Goal: Task Accomplishment & Management: Manage account settings

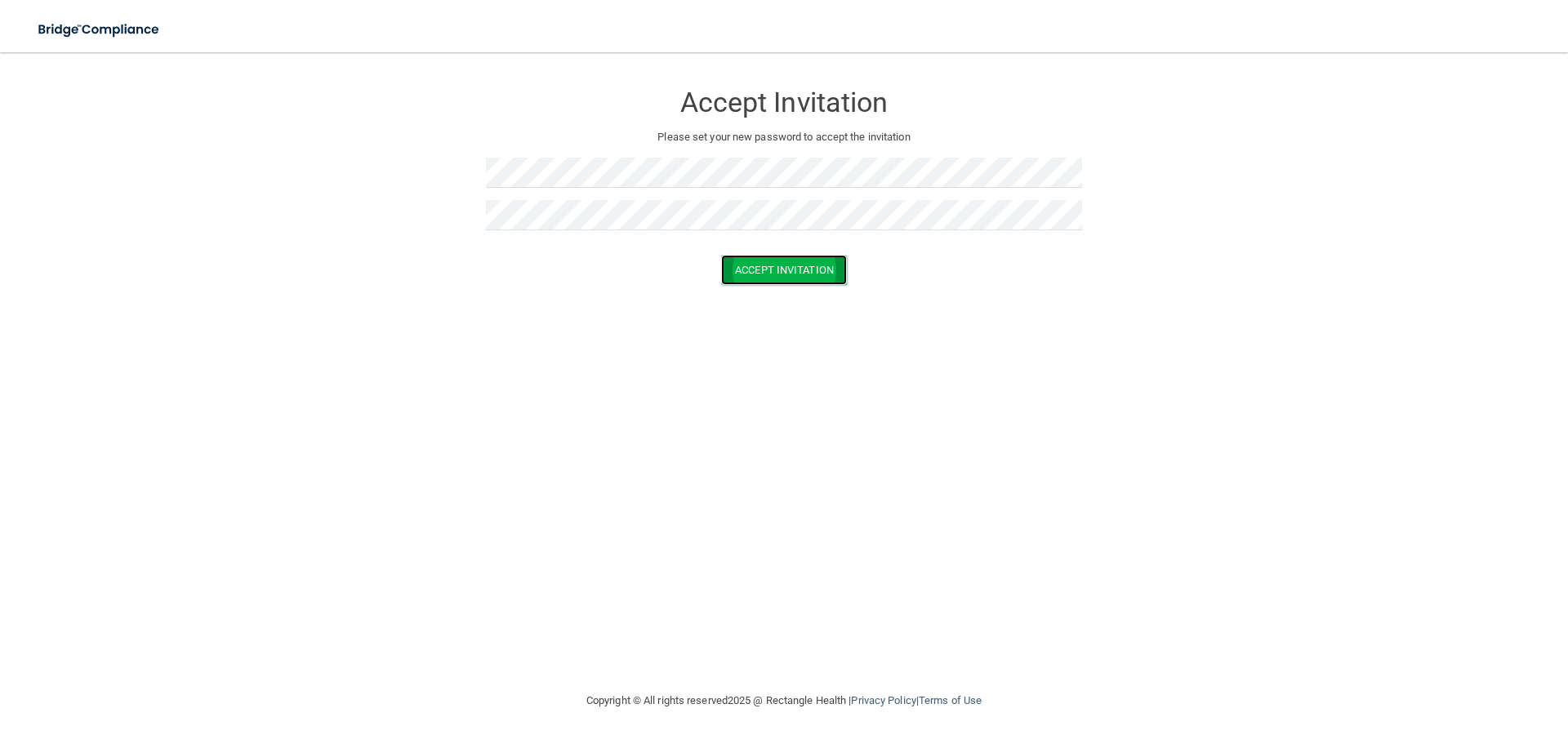
click at [768, 268] on button "Accept Invitation" at bounding box center [784, 270] width 125 height 31
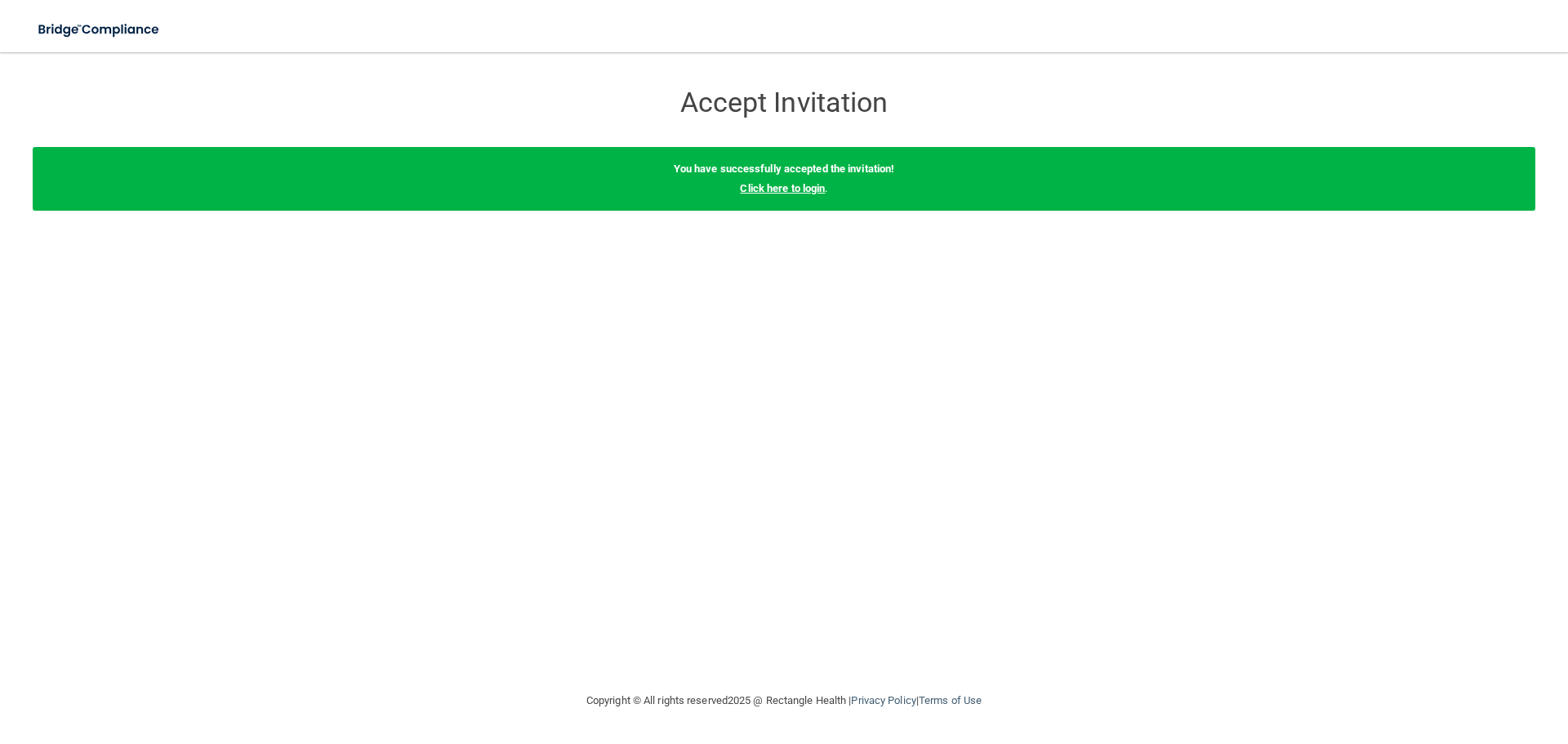
click at [810, 190] on link "Click here to login" at bounding box center [783, 188] width 85 height 12
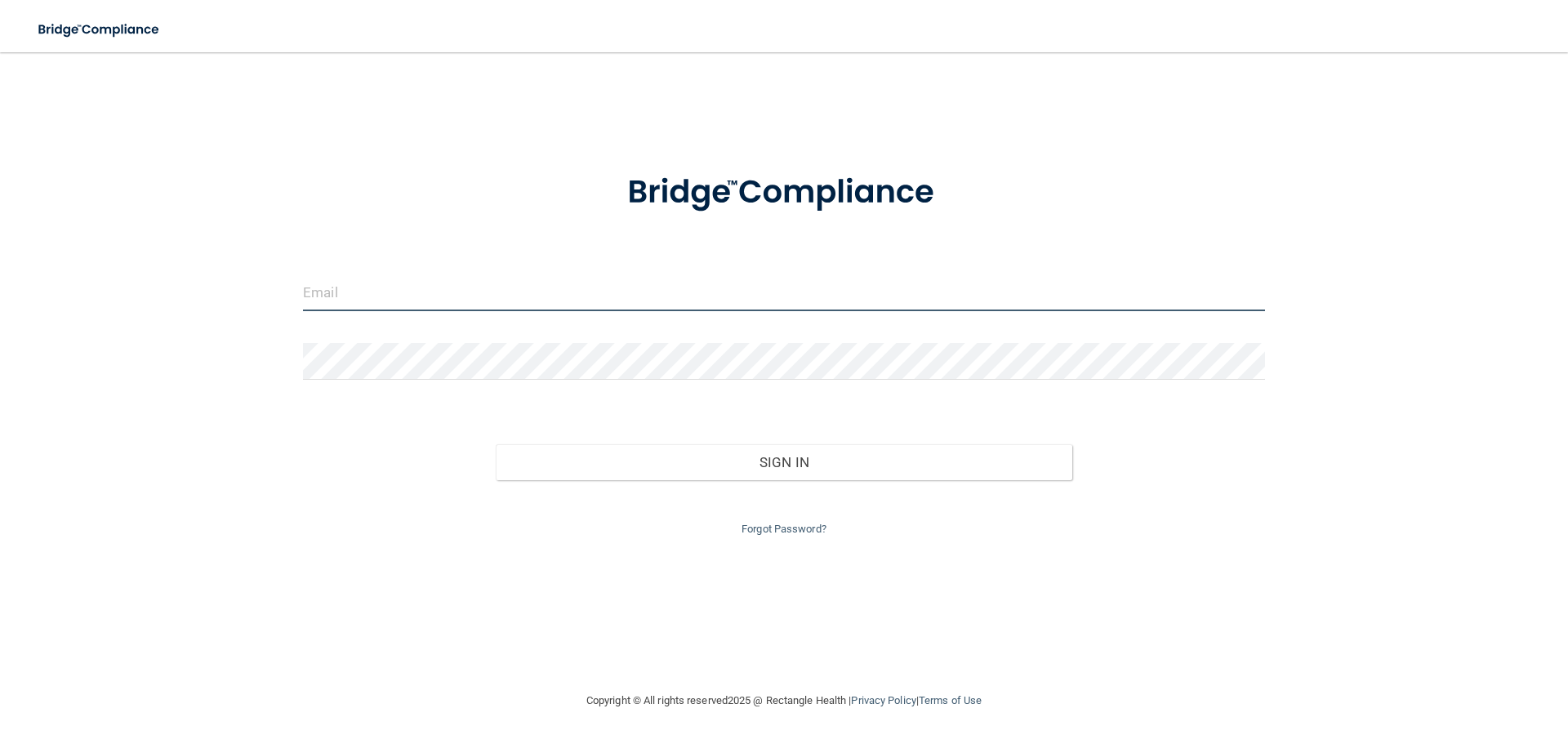
click at [486, 282] on input "email" at bounding box center [784, 292] width 962 height 36
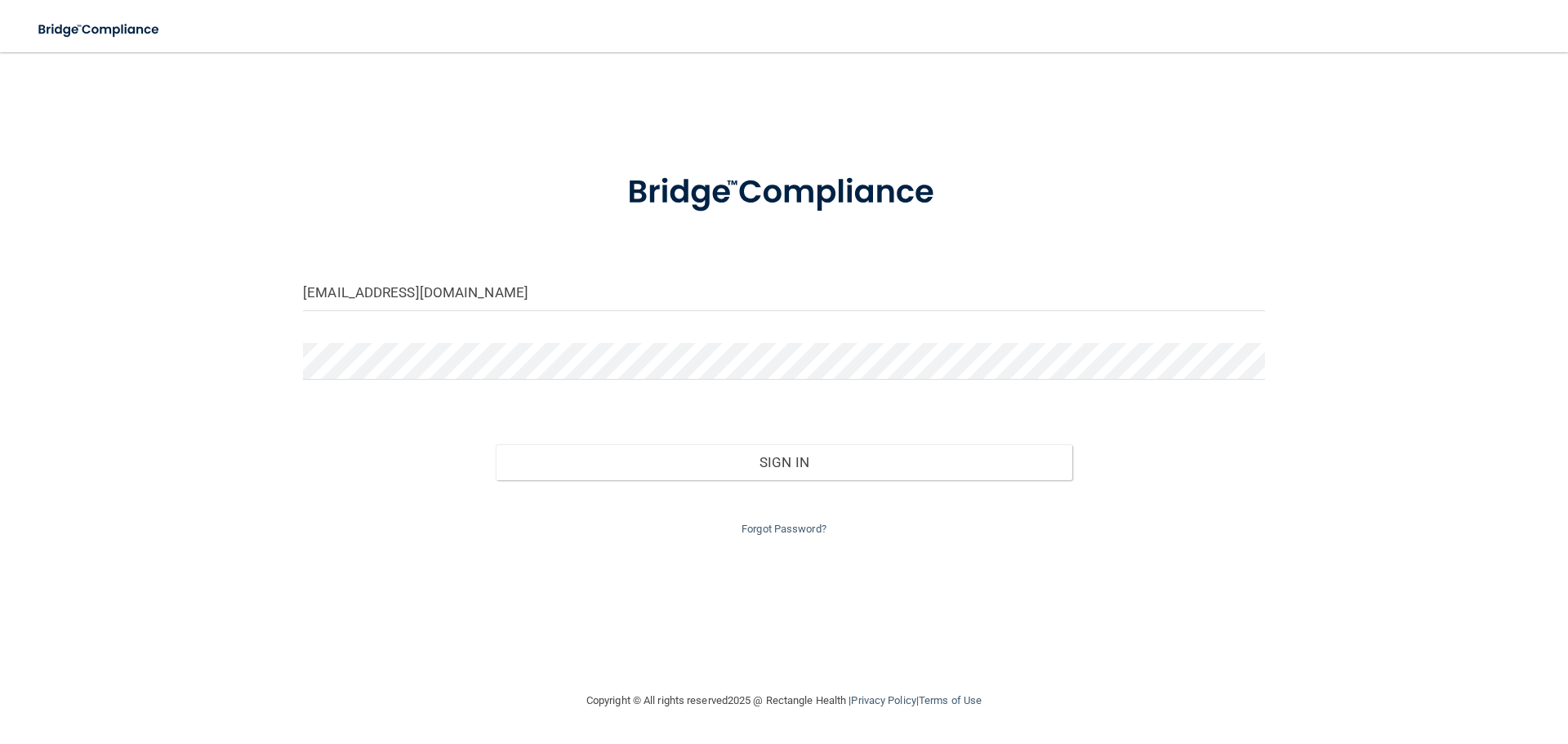
type input "[EMAIL_ADDRESS][DOMAIN_NAME]"
click at [496, 444] on button "Sign In" at bounding box center [784, 462] width 578 height 36
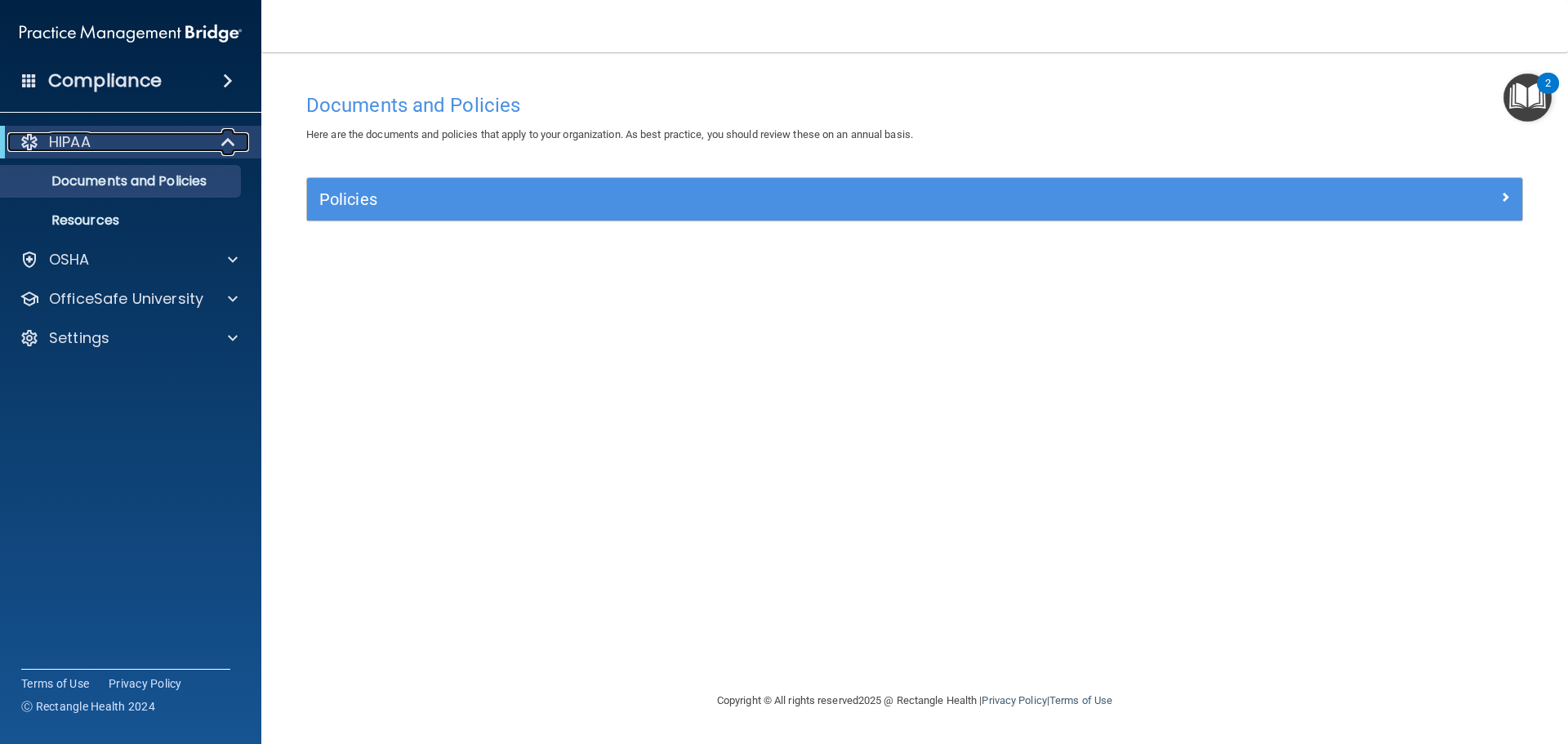
click at [100, 136] on div "HIPAA" at bounding box center [108, 142] width 202 height 19
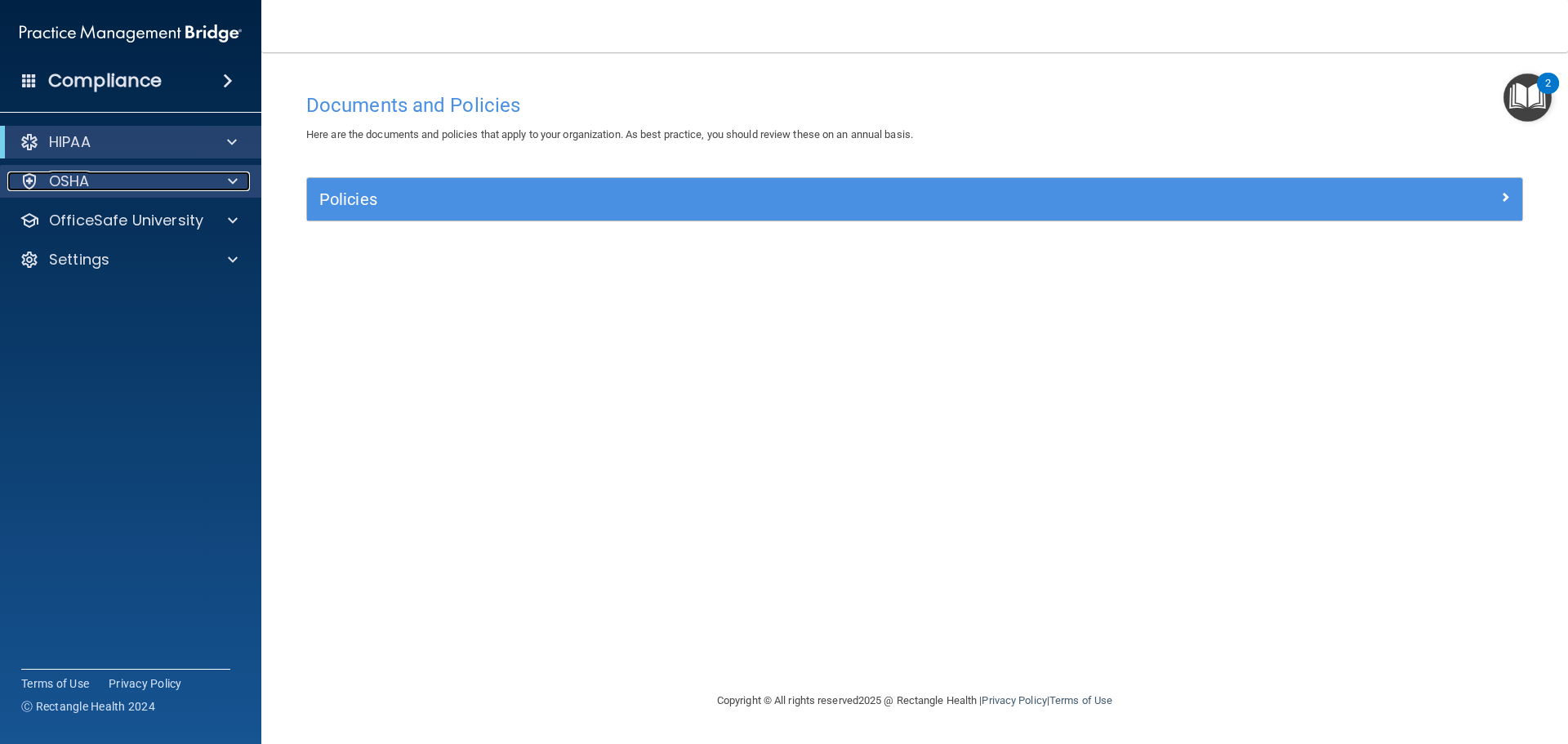
click at [91, 172] on div "OSHA" at bounding box center [108, 181] width 202 height 19
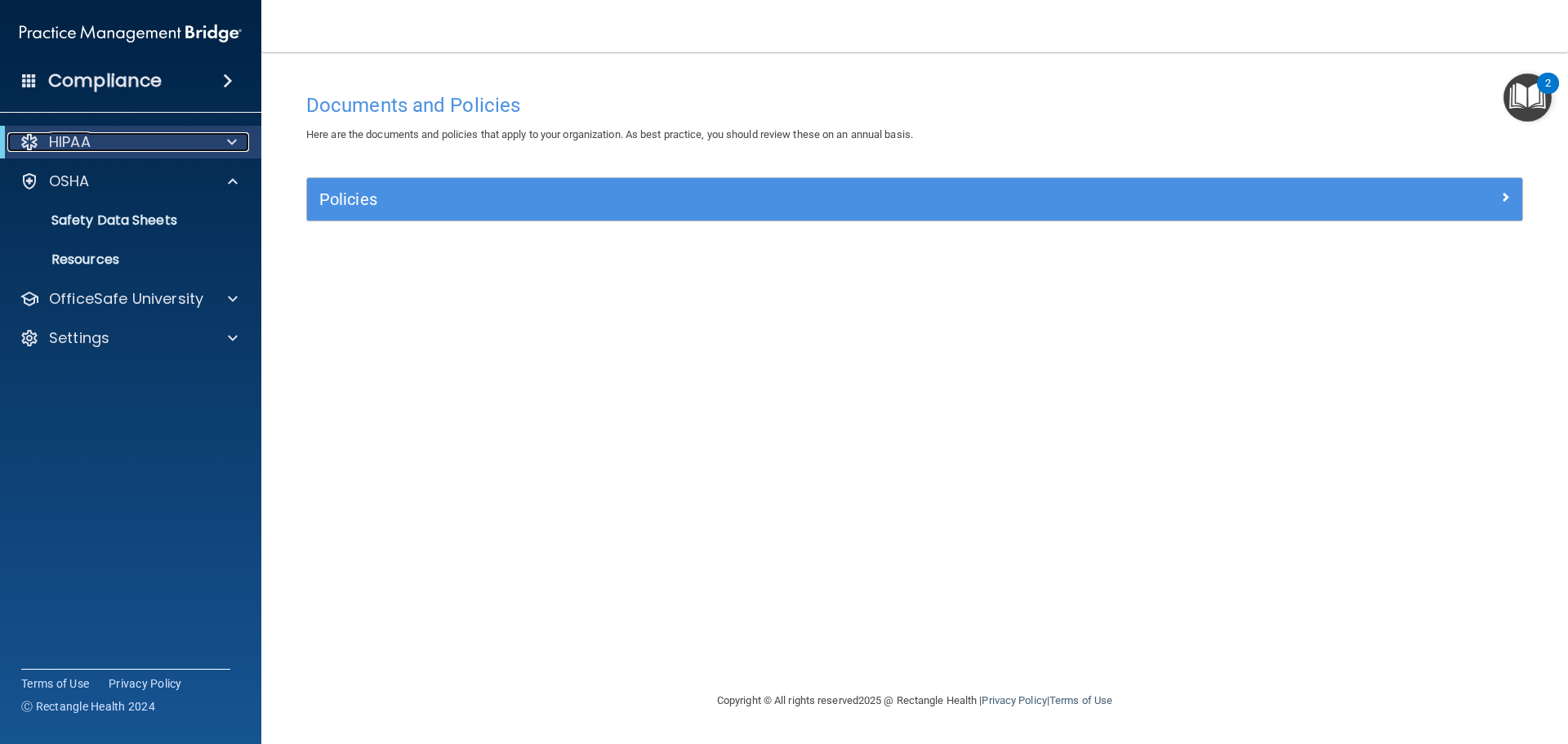
click at [243, 136] on div at bounding box center [229, 142] width 40 height 19
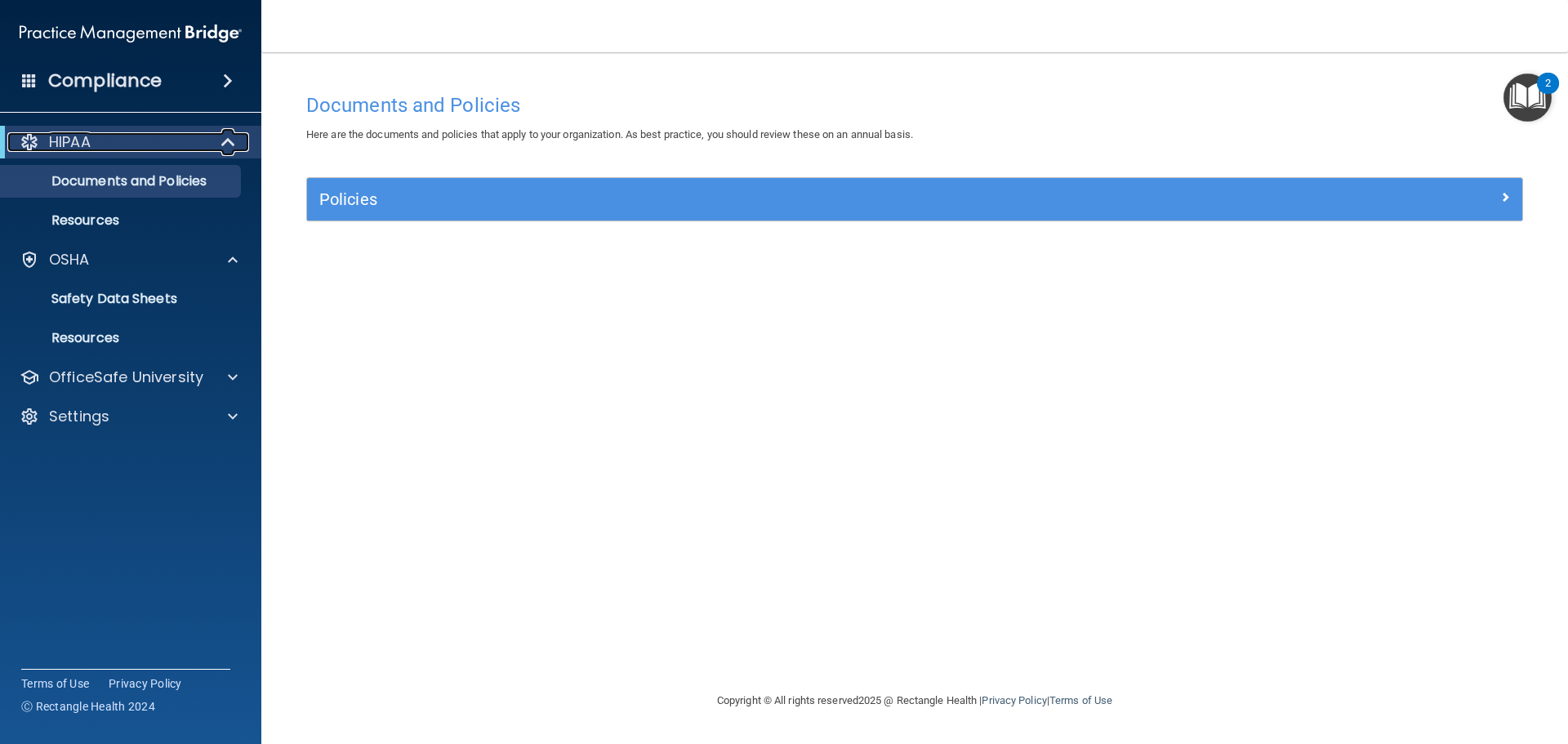
click at [125, 143] on div "HIPAA" at bounding box center [108, 142] width 202 height 19
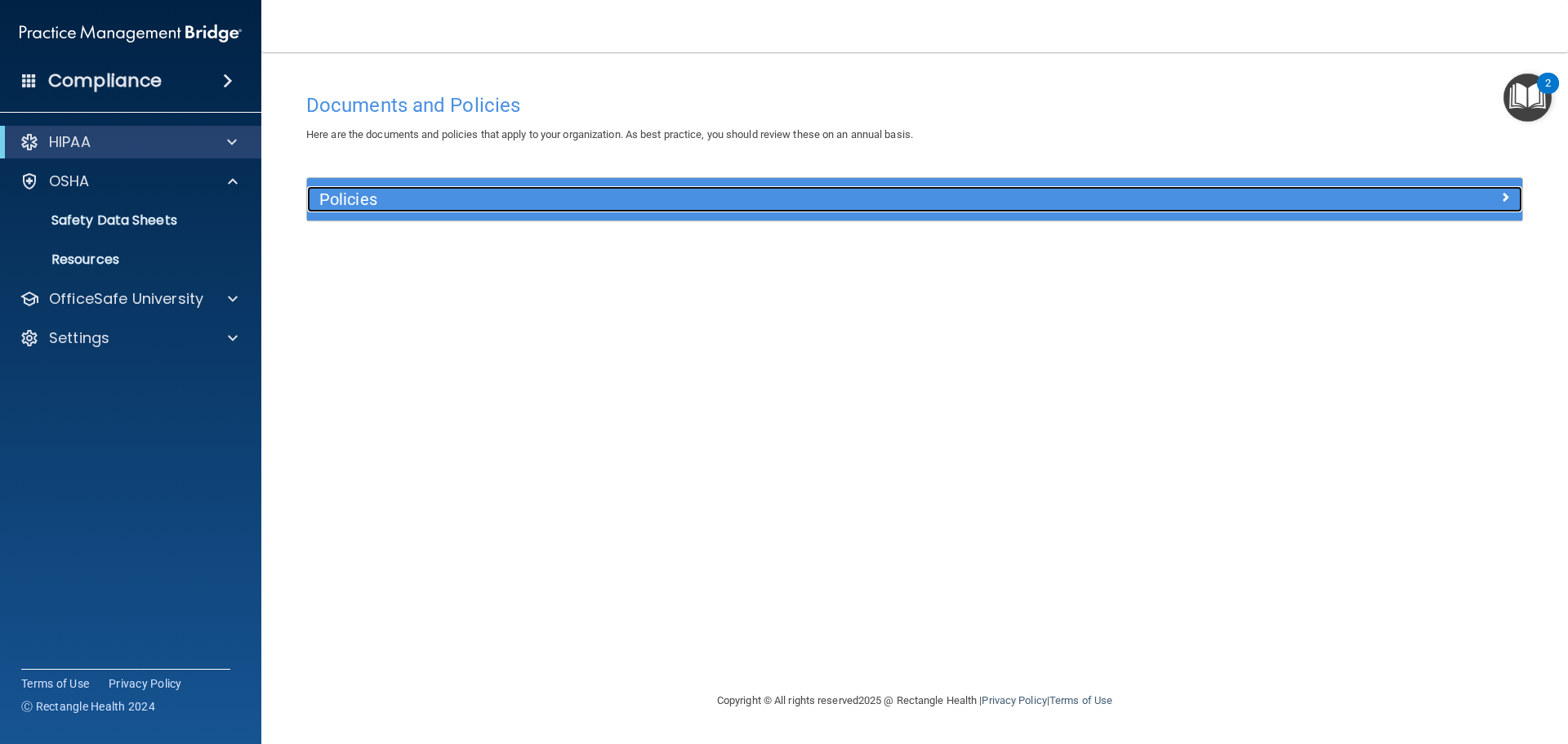
click at [518, 196] on h5 "Policies" at bounding box center [762, 199] width 887 height 18
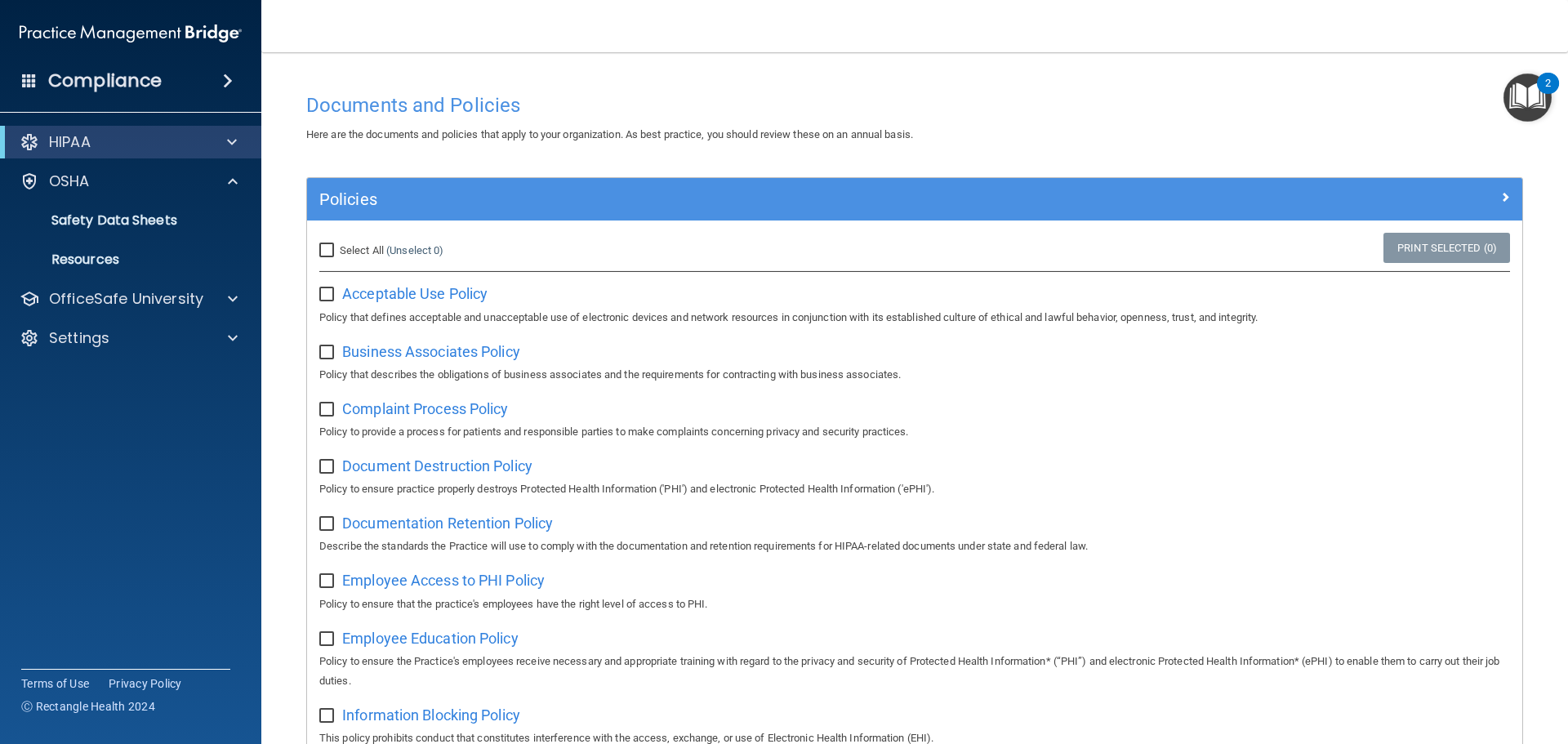
click at [327, 252] on input "Select All (Unselect 0) Unselect All" at bounding box center [329, 251] width 19 height 13
checkbox input "true"
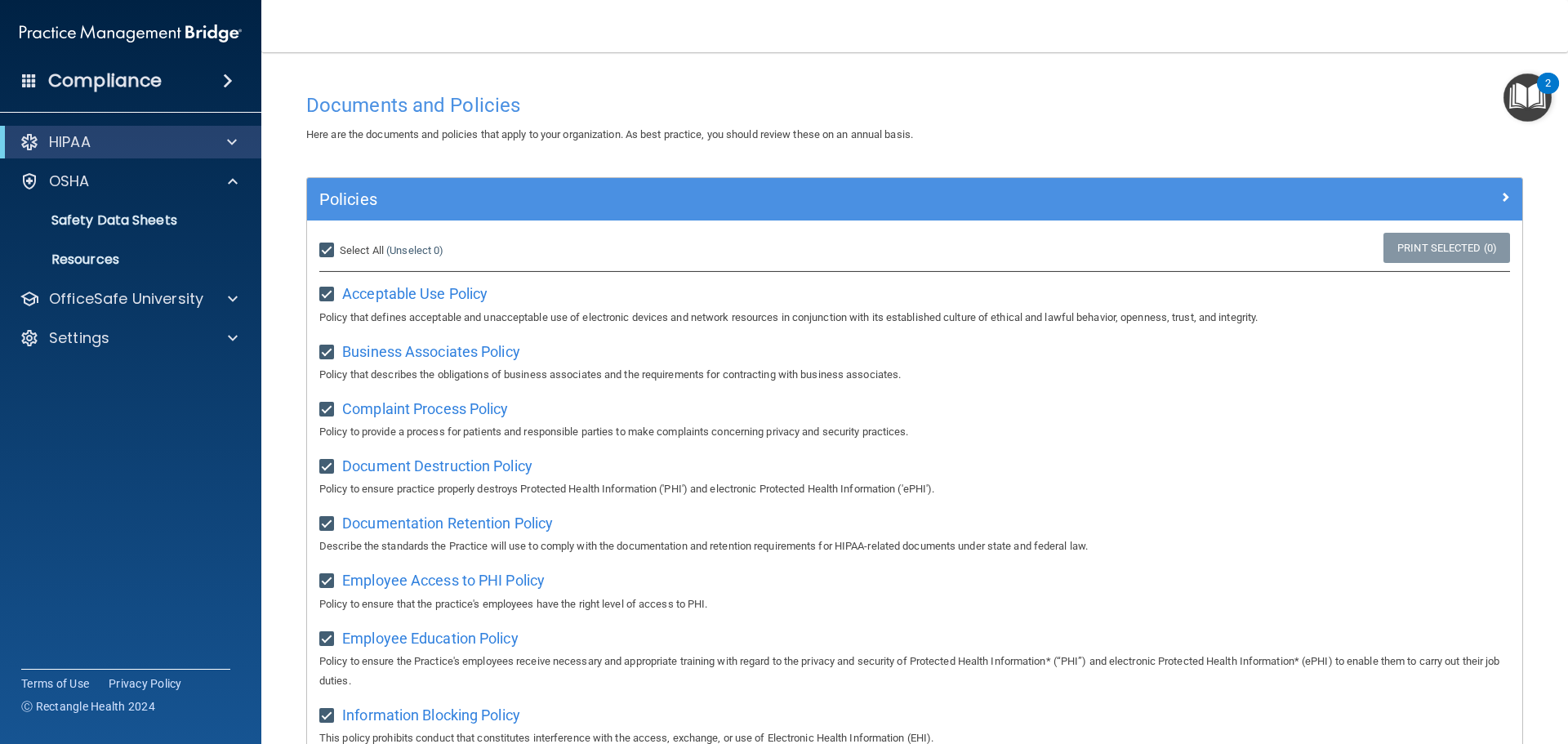
checkbox input "true"
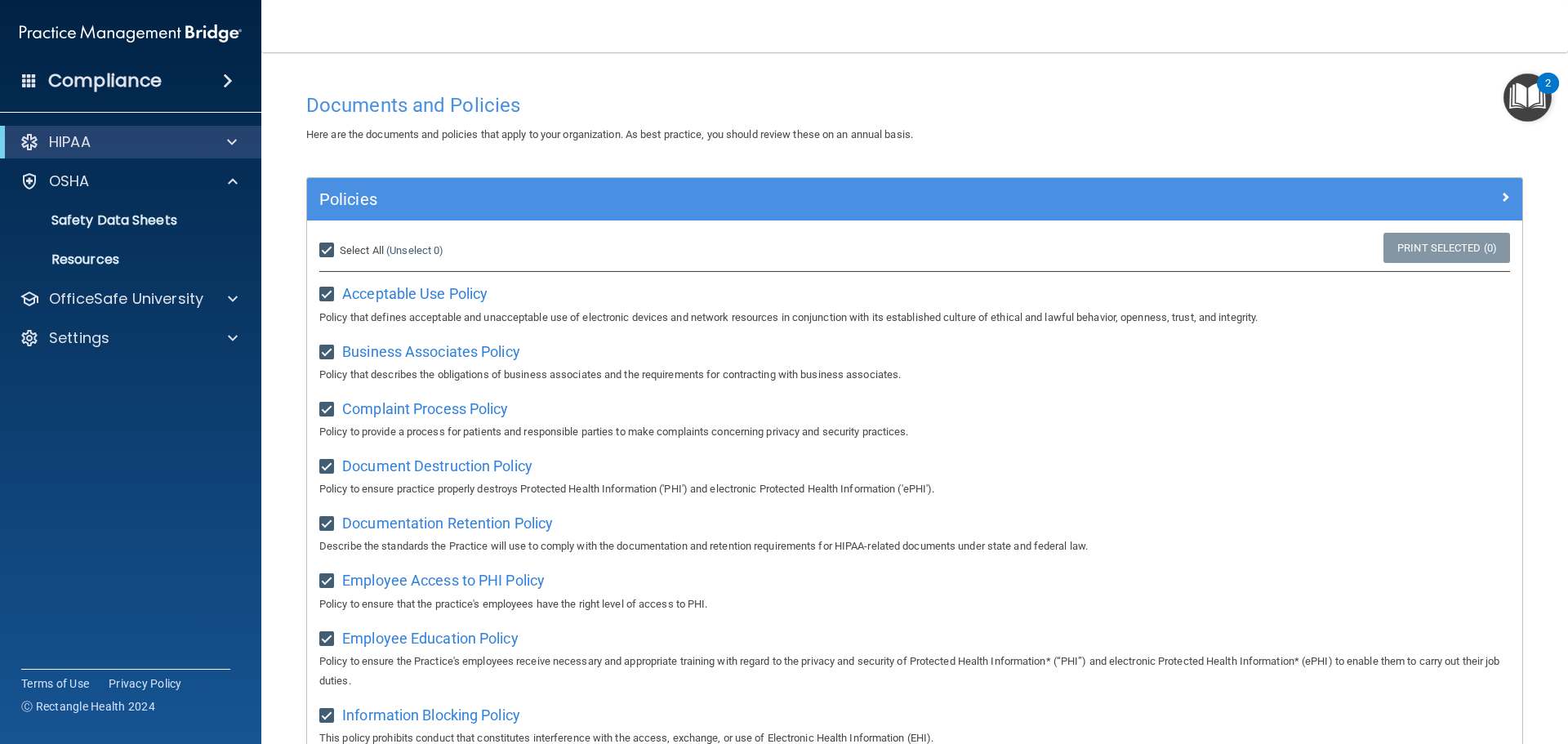
checkbox input "true"
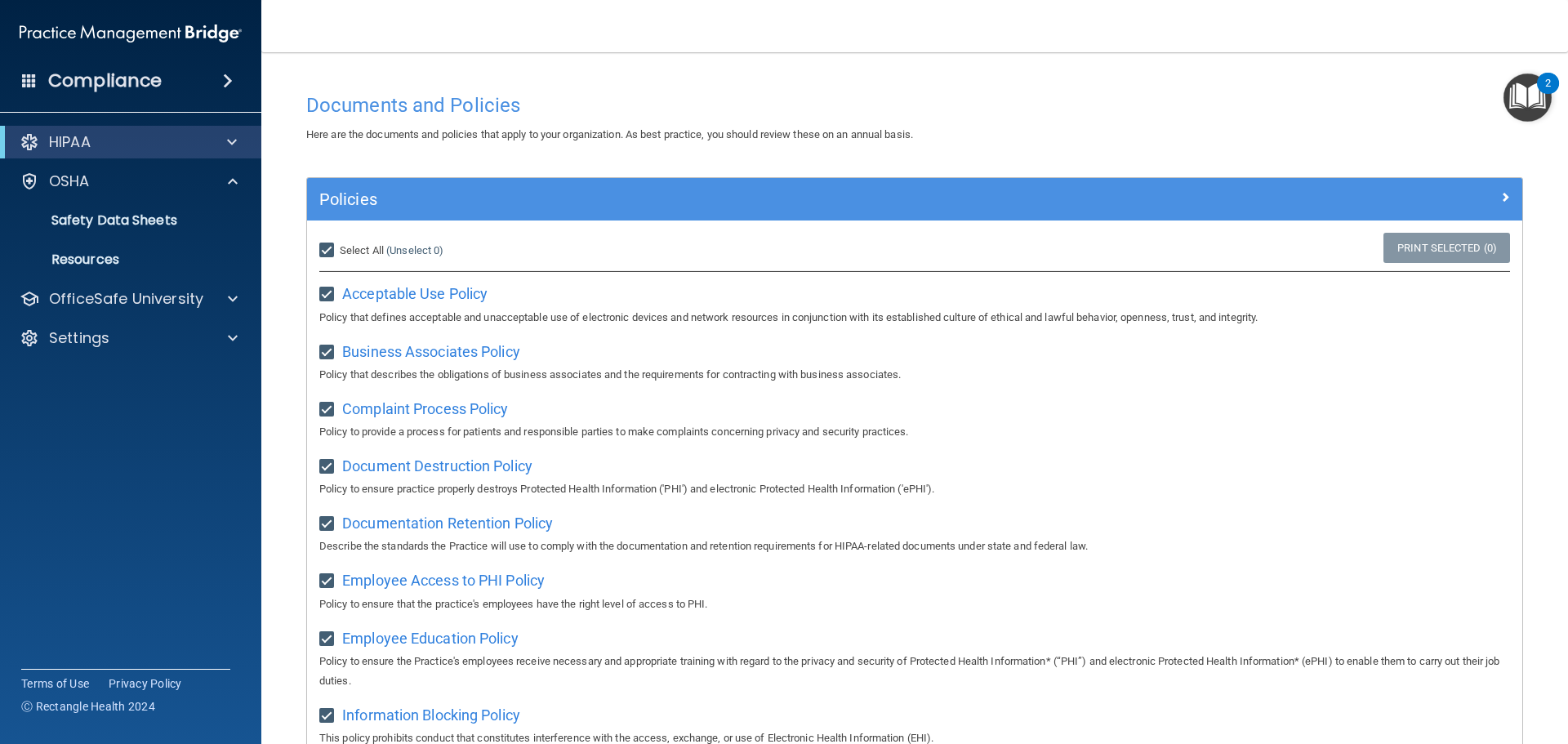
checkbox input "true"
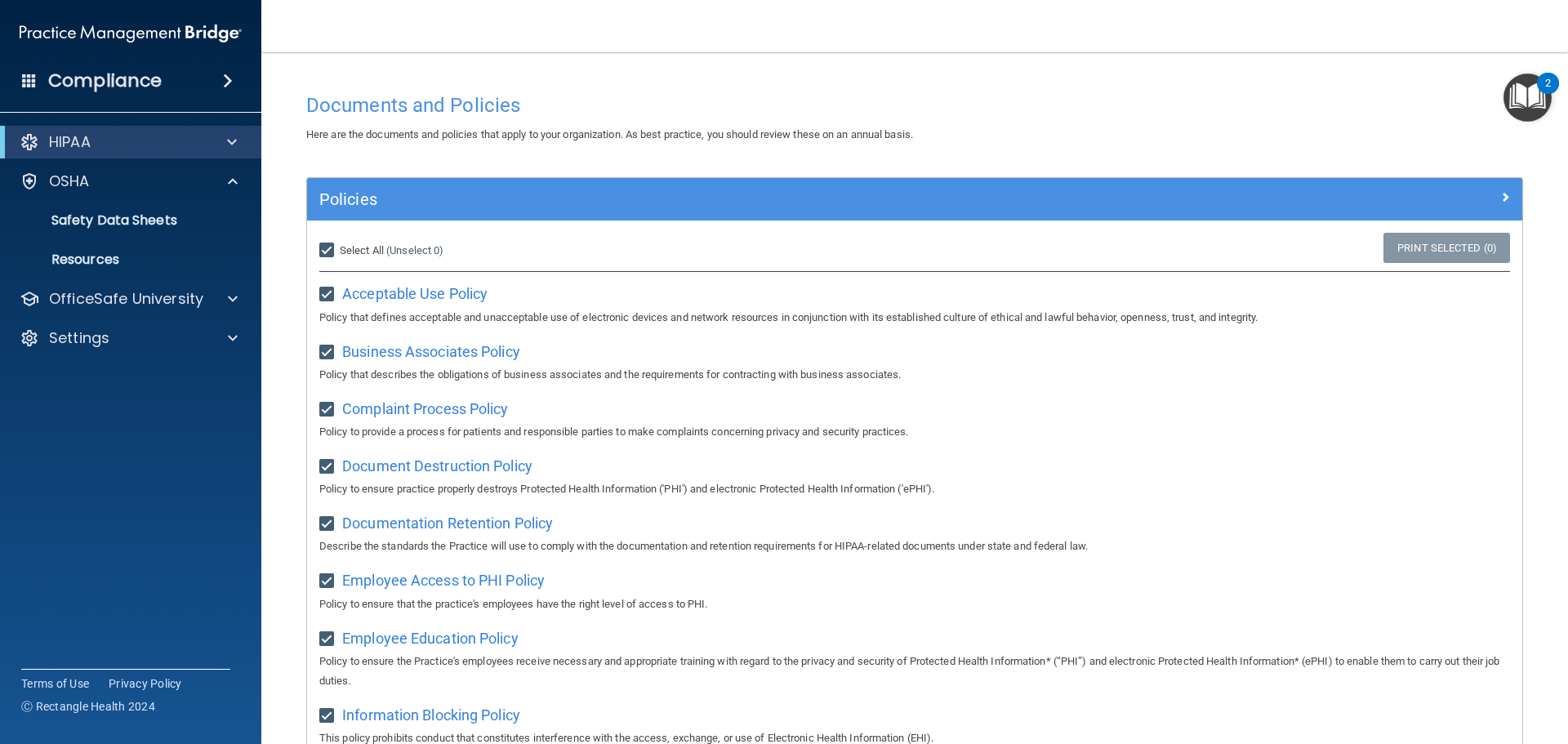
checkbox input "true"
click at [1527, 91] on img "Open Resource Center, 2 new notifications" at bounding box center [1528, 98] width 48 height 48
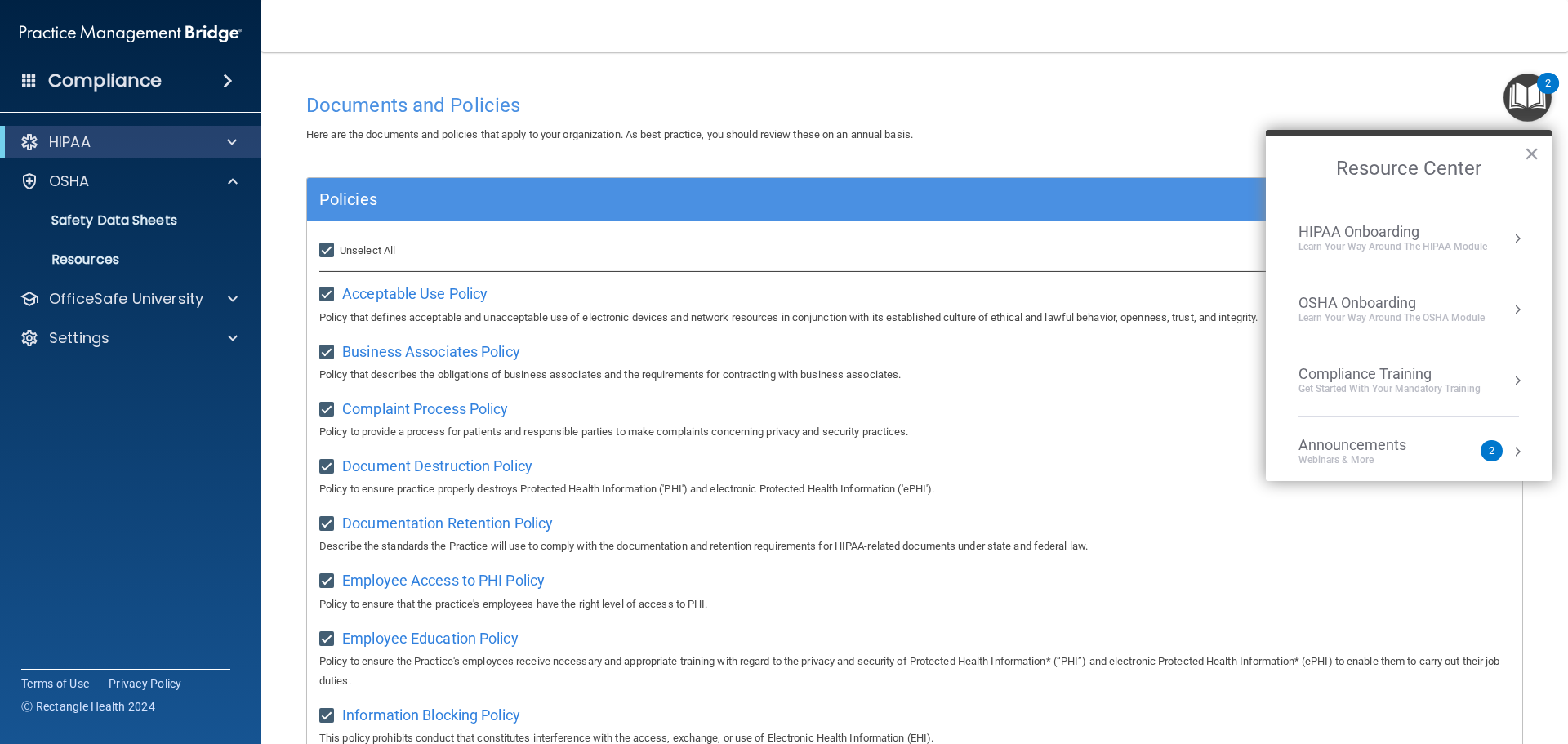
click at [830, 88] on div "Documents and Policies" at bounding box center [915, 105] width 1241 height 40
click at [1527, 152] on button "×" at bounding box center [1532, 153] width 15 height 26
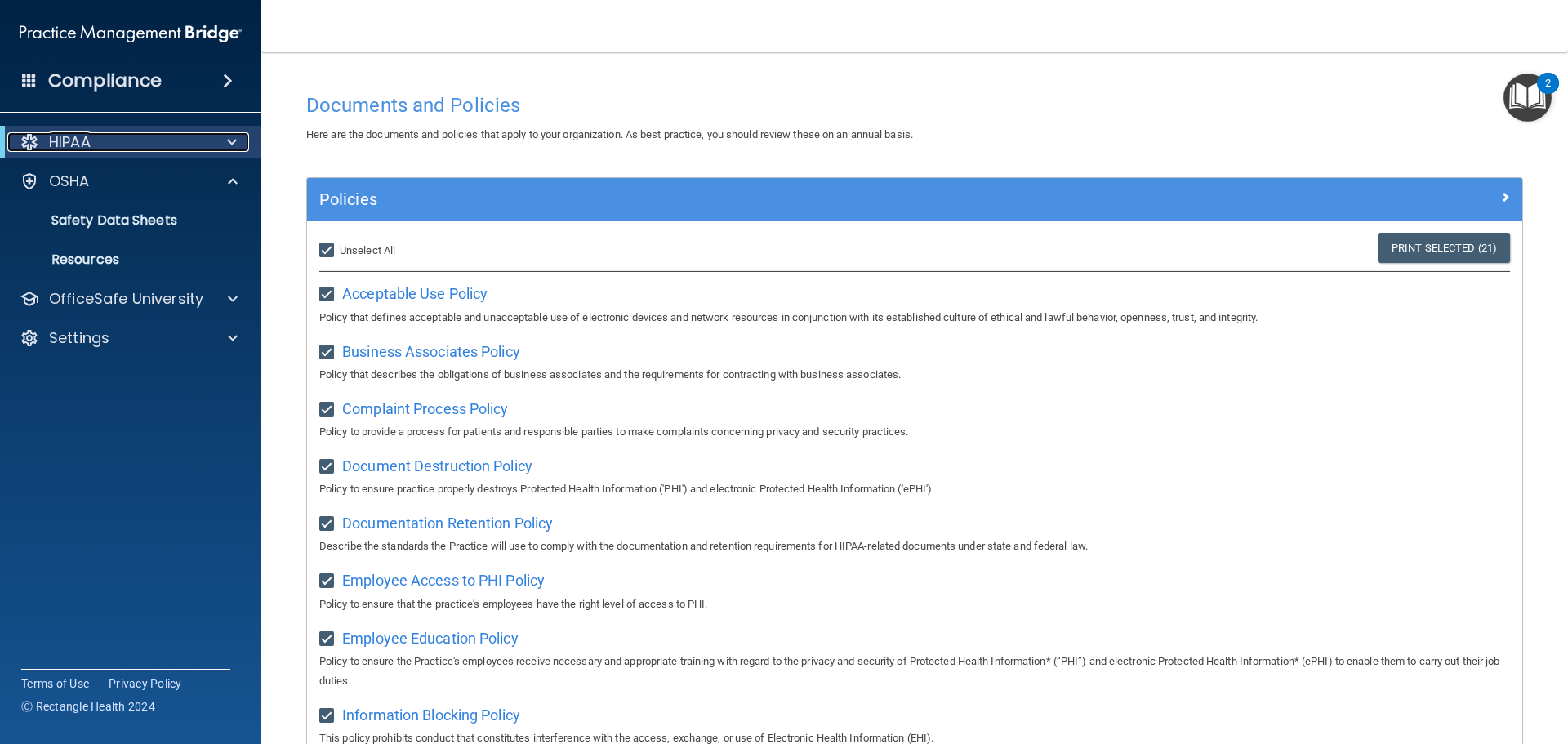
click at [230, 146] on span at bounding box center [232, 142] width 10 height 19
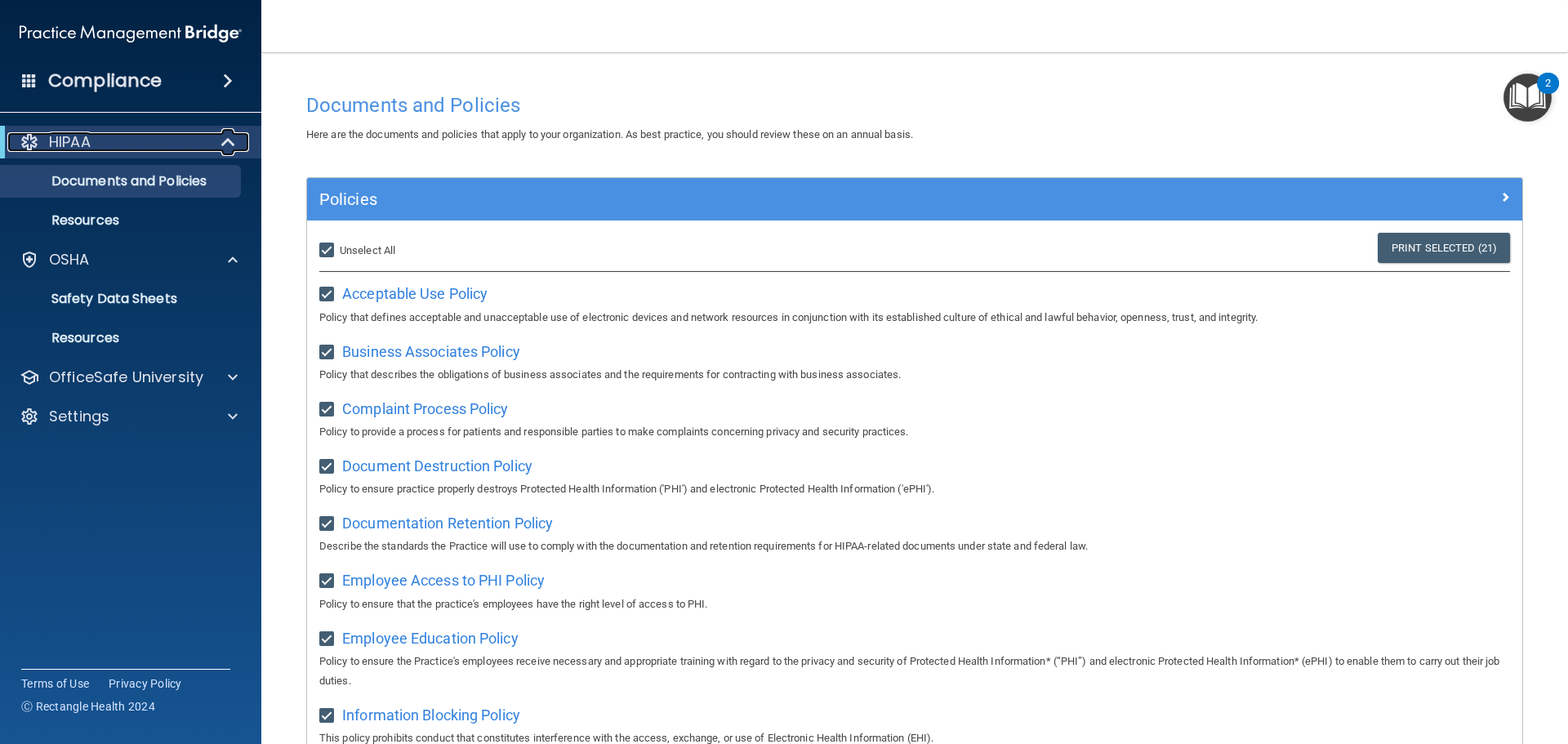
click at [237, 143] on div at bounding box center [229, 142] width 40 height 19
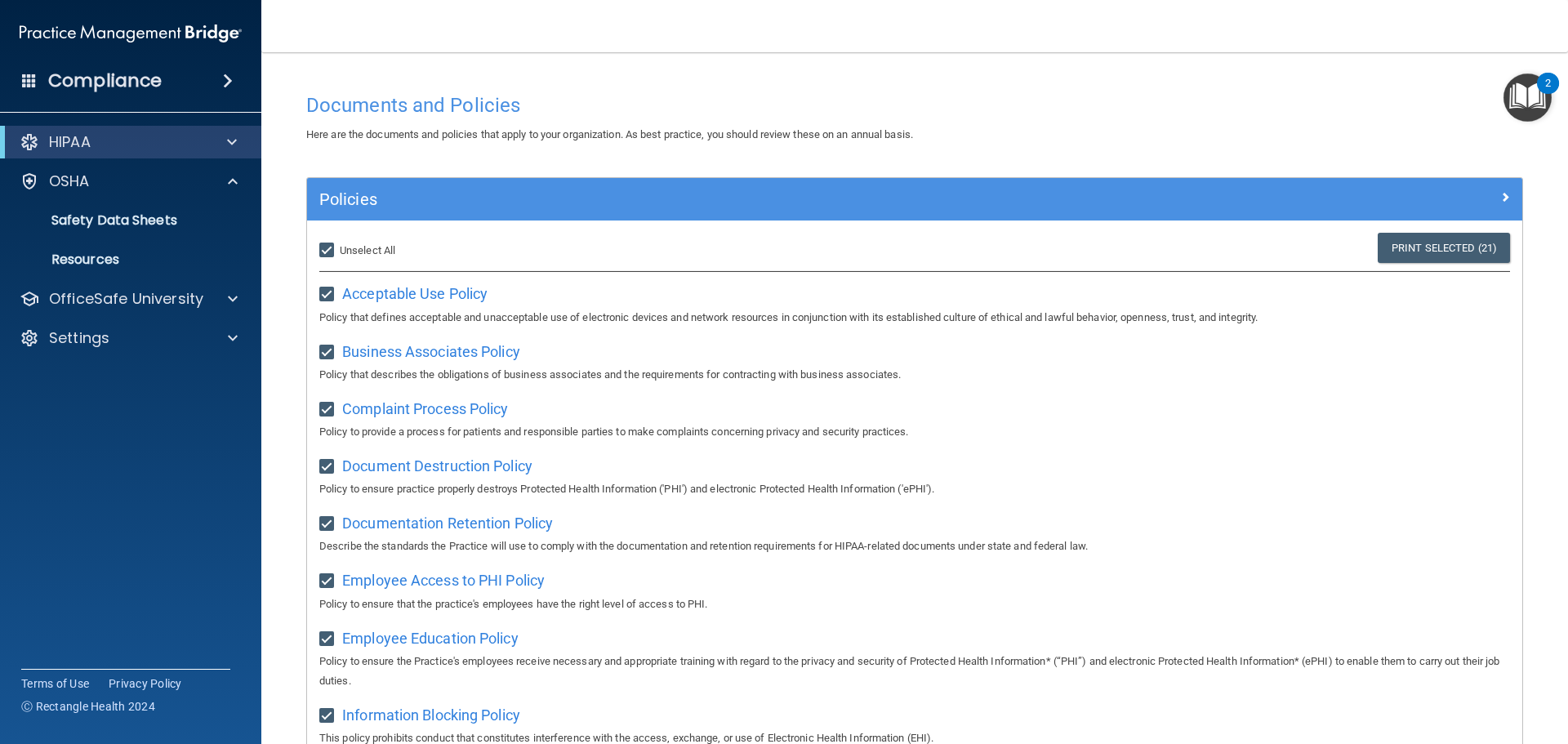
click at [223, 86] on span at bounding box center [228, 80] width 10 height 19
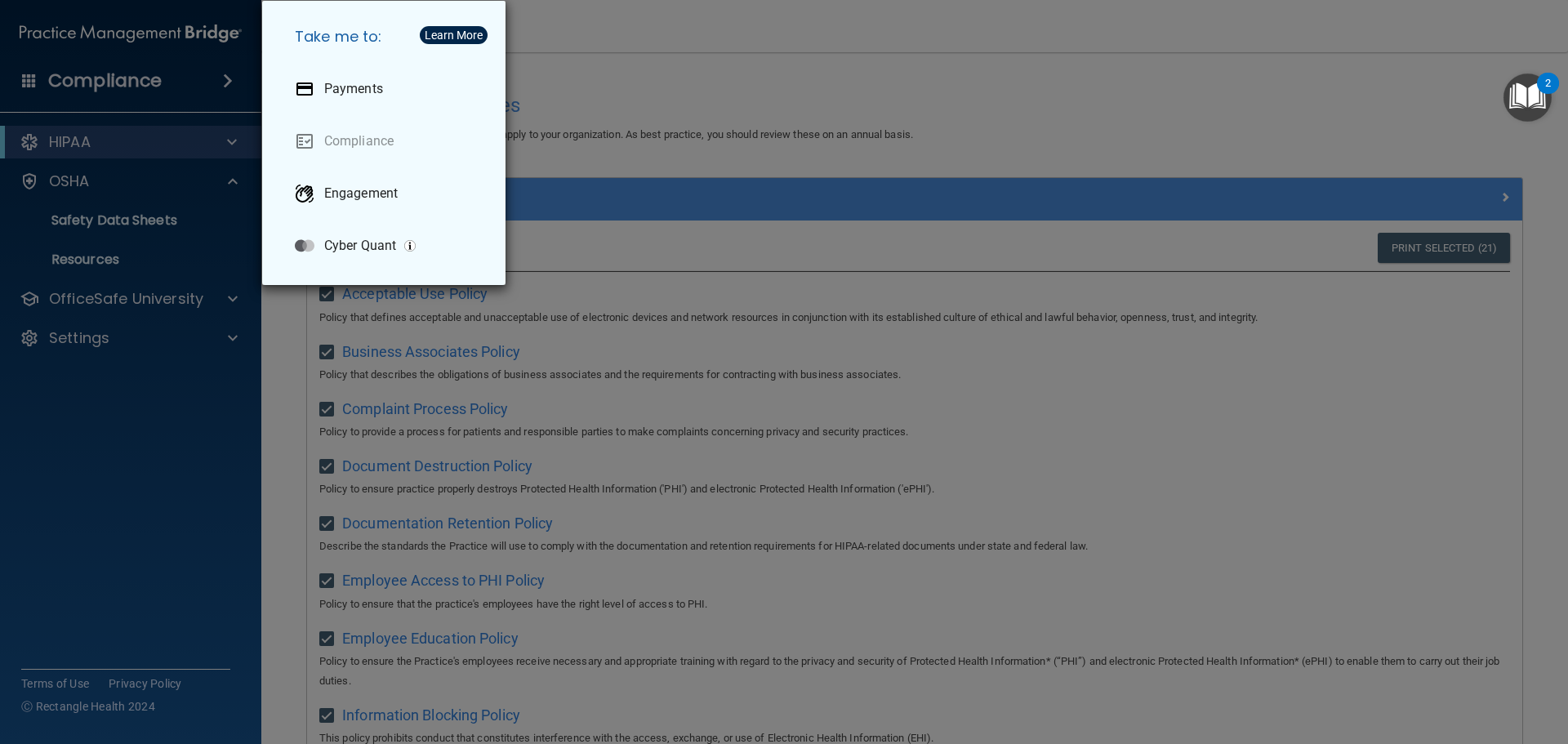
click at [612, 84] on div "Take me to: Payments Compliance Engagement Cyber Quant" at bounding box center [784, 372] width 1568 height 744
